Goal: Information Seeking & Learning: Stay updated

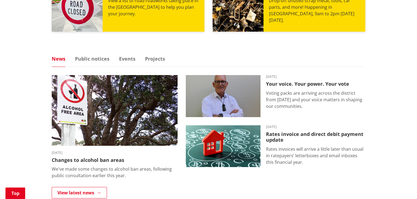
scroll to position [350, 0]
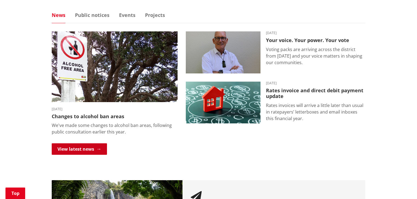
click at [80, 149] on link "View latest news" at bounding box center [79, 149] width 55 height 11
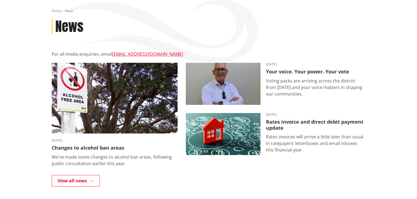
scroll to position [88, 0]
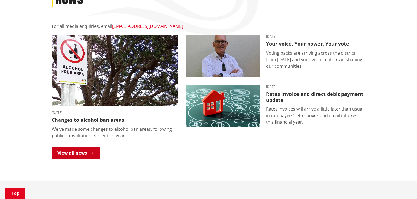
click at [82, 151] on link "View all news" at bounding box center [76, 152] width 48 height 11
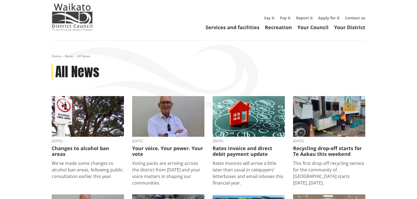
scroll to position [22, 0]
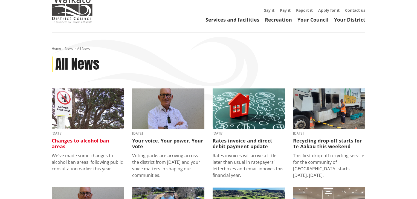
click at [68, 90] on img at bounding box center [88, 109] width 72 height 41
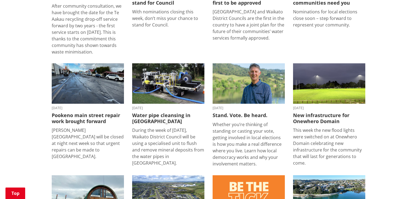
scroll to position [569, 0]
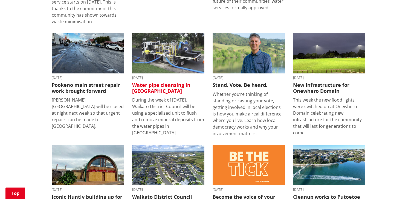
click at [172, 65] on img at bounding box center [168, 53] width 72 height 41
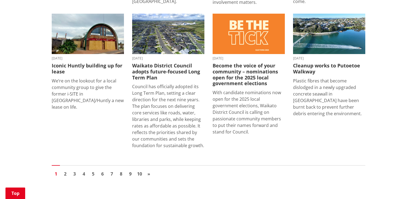
scroll to position [722, 0]
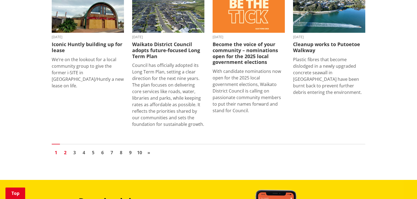
click at [66, 153] on link "2" at bounding box center [65, 153] width 8 height 8
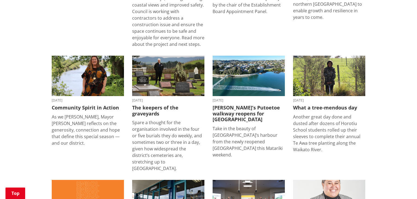
scroll to position [416, 0]
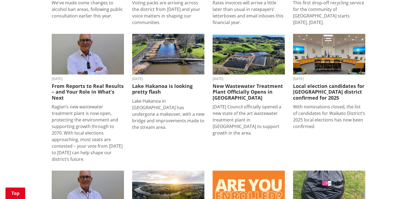
scroll to position [175, 0]
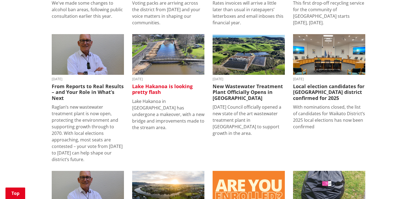
click at [172, 64] on img at bounding box center [168, 54] width 72 height 41
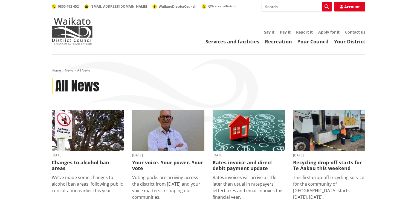
scroll to position [174, 0]
